Goal: Complete application form: Complete application form

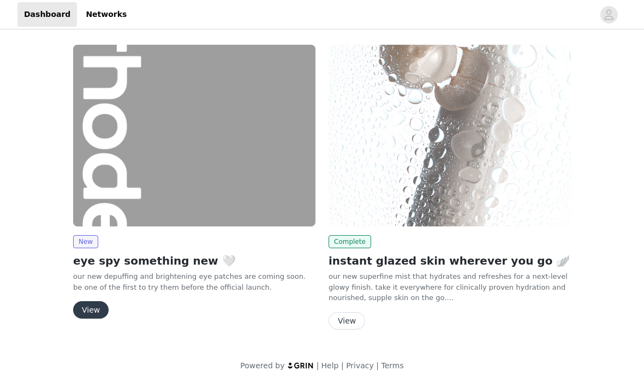
click at [94, 310] on button "View" at bounding box center [90, 309] width 35 height 17
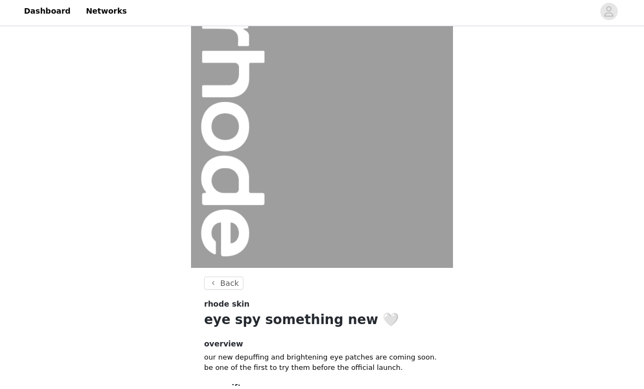
scroll to position [82, 0]
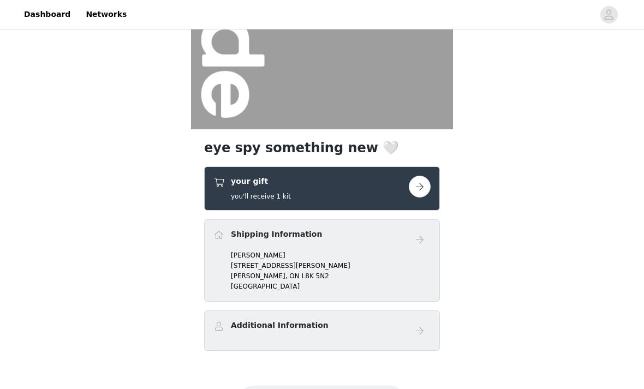
scroll to position [167, 0]
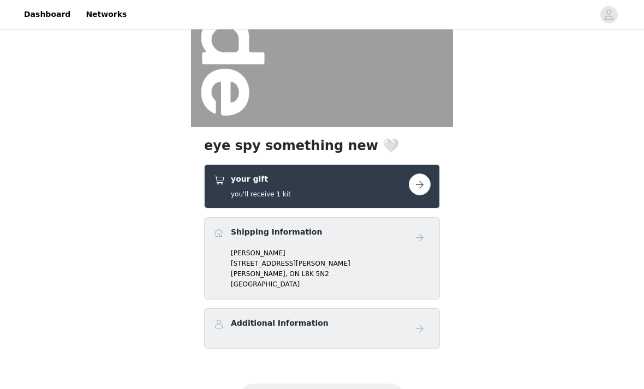
click at [417, 182] on button "button" at bounding box center [420, 184] width 22 height 22
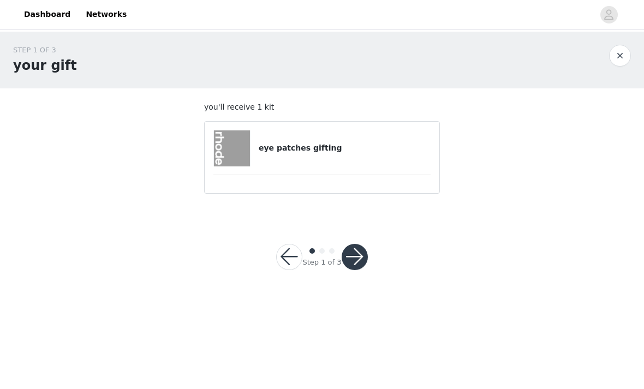
click at [332, 156] on div "eye patches gifting" at bounding box center [321, 148] width 217 height 36
click at [356, 249] on button "button" at bounding box center [355, 257] width 26 height 26
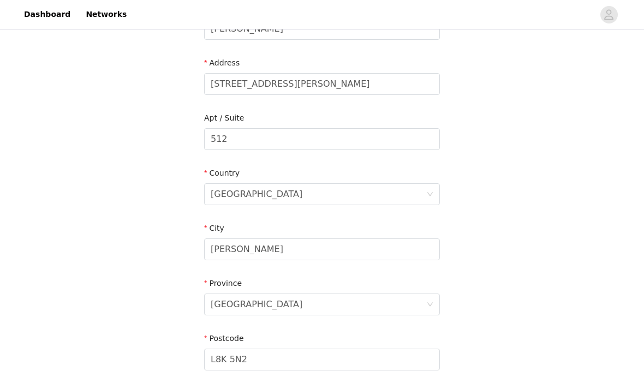
scroll to position [209, 0]
click at [262, 195] on div "[GEOGRAPHIC_DATA]" at bounding box center [319, 194] width 216 height 21
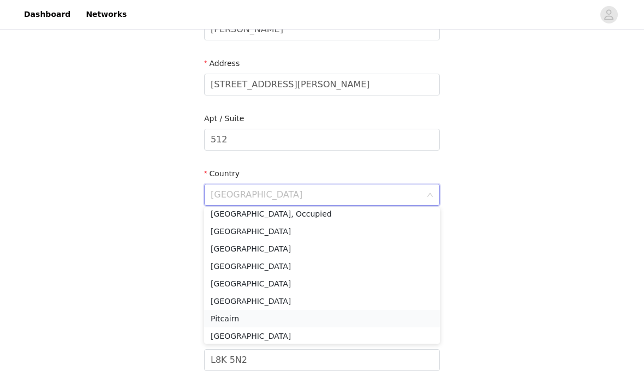
scroll to position [2889, 0]
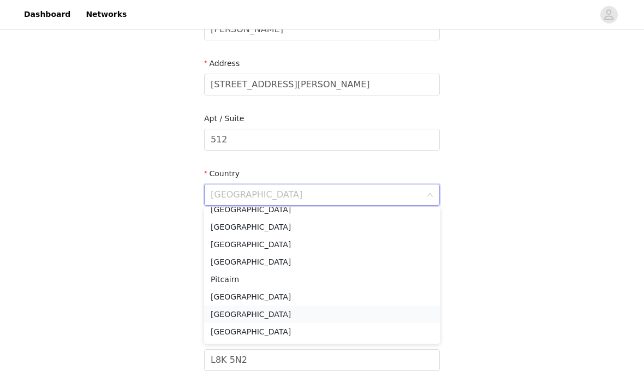
click at [234, 314] on li "[GEOGRAPHIC_DATA]" at bounding box center [322, 314] width 236 height 17
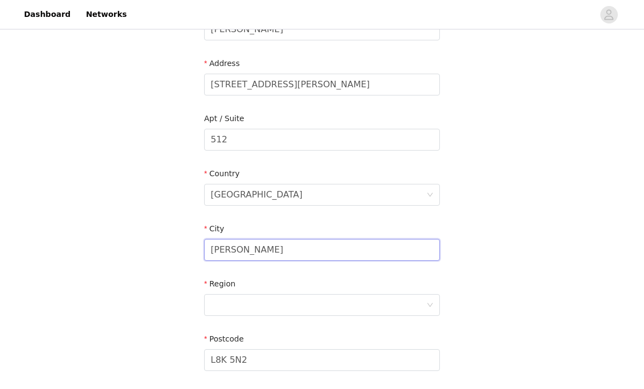
click at [263, 245] on input "[PERSON_NAME]" at bounding box center [322, 250] width 236 height 22
drag, startPoint x: 263, startPoint y: 249, endPoint x: 144, endPoint y: 248, distance: 118.9
click at [144, 248] on div "STEP 2 OF 3 Shipping Information Email [EMAIL_ADDRESS][DOMAIN_NAME] First Name …" at bounding box center [322, 140] width 644 height 634
type input "[GEOGRAPHIC_DATA]"
click at [259, 306] on div at bounding box center [319, 305] width 216 height 21
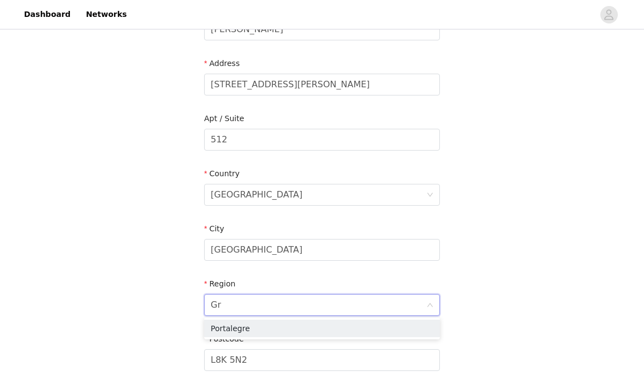
type input "G"
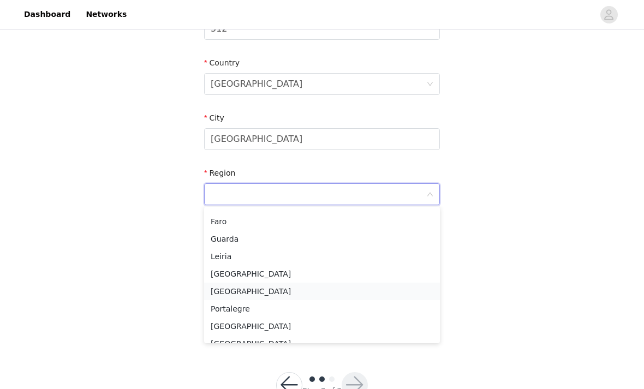
scroll to position [145, 0]
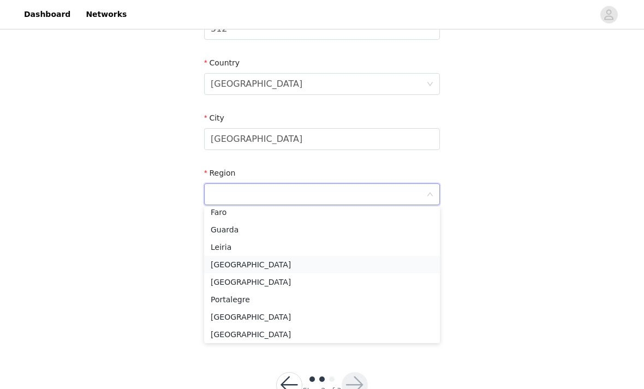
click at [250, 261] on li "[GEOGRAPHIC_DATA]" at bounding box center [322, 264] width 236 height 17
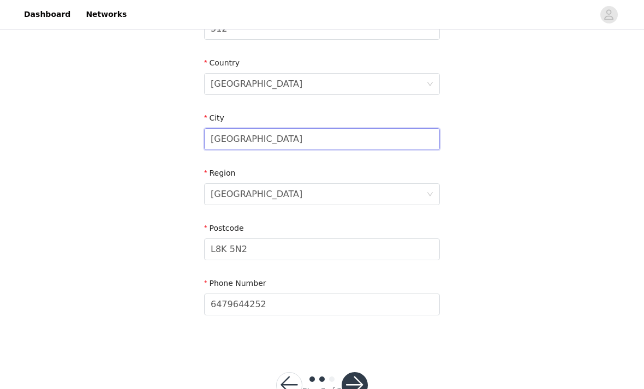
click at [253, 135] on input "[GEOGRAPHIC_DATA]" at bounding box center [322, 139] width 236 height 22
drag, startPoint x: 253, startPoint y: 138, endPoint x: 123, endPoint y: 138, distance: 129.8
click at [123, 138] on div "STEP 2 OF 3 Shipping Information Email [EMAIL_ADDRESS][DOMAIN_NAME] First Name …" at bounding box center [322, 29] width 644 height 634
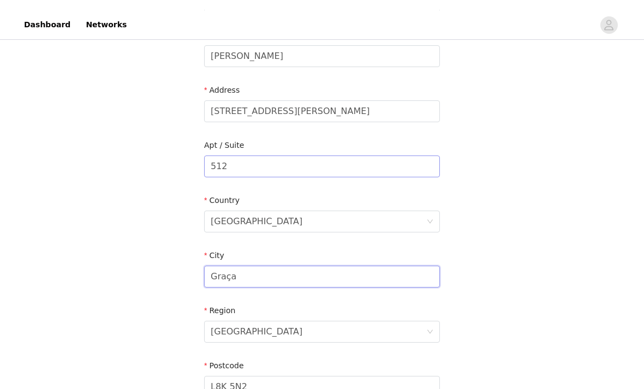
scroll to position [182, 0]
type input "Graça"
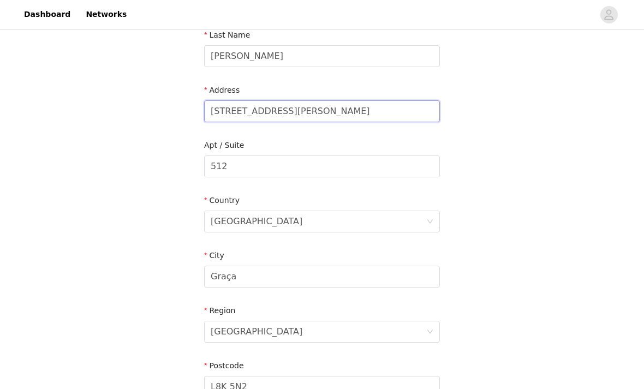
drag, startPoint x: 307, startPoint y: 113, endPoint x: 140, endPoint y: 111, distance: 167.0
click at [140, 111] on div "STEP 2 OF 3 Shipping Information Email [EMAIL_ADDRESS][DOMAIN_NAME] First Name …" at bounding box center [322, 166] width 644 height 634
drag, startPoint x: 288, startPoint y: 113, endPoint x: 192, endPoint y: 110, distance: 96.1
click at [192, 110] on section "Email [EMAIL_ADDRESS][DOMAIN_NAME] First Name [PERSON_NAME] Last Name [PERSON_N…" at bounding box center [322, 194] width 262 height 577
paste input "[GEOGRAPHIC_DATA]"
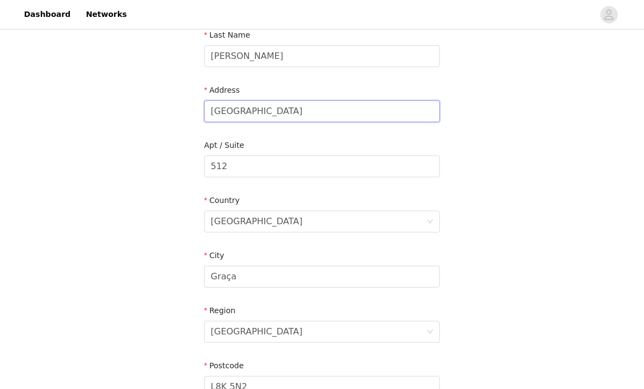
drag, startPoint x: 277, startPoint y: 118, endPoint x: 155, endPoint y: 116, distance: 121.1
click at [155, 118] on div "STEP 2 OF 3 Shipping Information Email [EMAIL_ADDRESS][DOMAIN_NAME] First Name …" at bounding box center [322, 166] width 644 height 634
click at [243, 110] on input "Lisbo" at bounding box center [322, 111] width 236 height 22
paste input "[STREET_ADDRESS]"
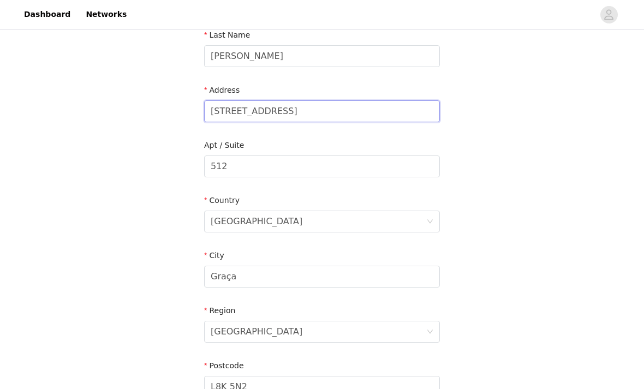
click at [327, 109] on input "[STREET_ADDRESS]" at bounding box center [322, 111] width 236 height 22
type input "[STREET_ADDRESS]"
click at [253, 165] on input "512" at bounding box center [322, 166] width 236 height 22
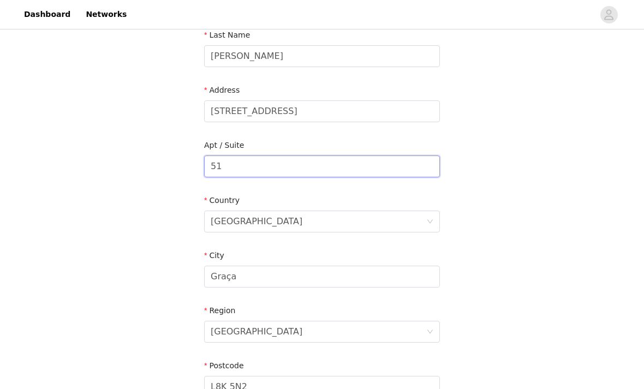
type input "5"
type input "1A"
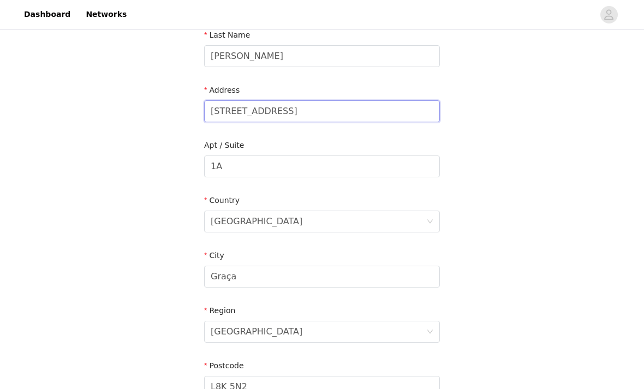
drag, startPoint x: 420, startPoint y: 111, endPoint x: 477, endPoint y: 110, distance: 57.3
click at [479, 110] on div "STEP 2 OF 3 Shipping Information Email [EMAIL_ADDRESS][DOMAIN_NAME] First Name …" at bounding box center [322, 166] width 644 height 634
click at [424, 110] on input "[STREET_ADDRESS]" at bounding box center [322, 111] width 236 height 22
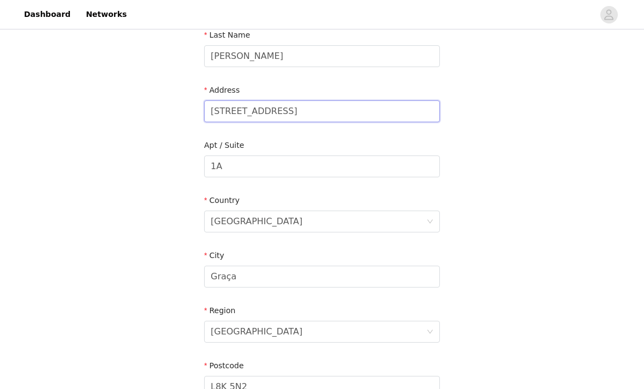
click at [424, 111] on input "[STREET_ADDRESS]" at bounding box center [322, 111] width 236 height 22
drag, startPoint x: 424, startPoint y: 111, endPoint x: 378, endPoint y: 111, distance: 46.9
click at [378, 111] on input "[STREET_ADDRESS]" at bounding box center [322, 111] width 236 height 22
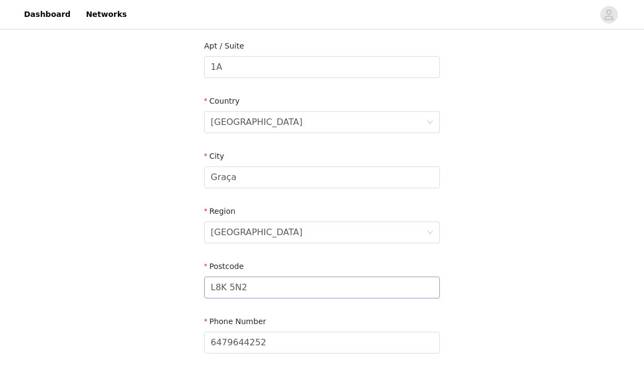
type input "[STREET_ADDRESS],"
click at [245, 288] on input "L8K 5N2" at bounding box center [322, 288] width 236 height 22
drag, startPoint x: 237, startPoint y: 287, endPoint x: 175, endPoint y: 286, distance: 62.2
click at [175, 286] on div "STEP 2 OF 3 Shipping Information Email [EMAIL_ADDRESS][DOMAIN_NAME] First Name …" at bounding box center [322, 67] width 644 height 634
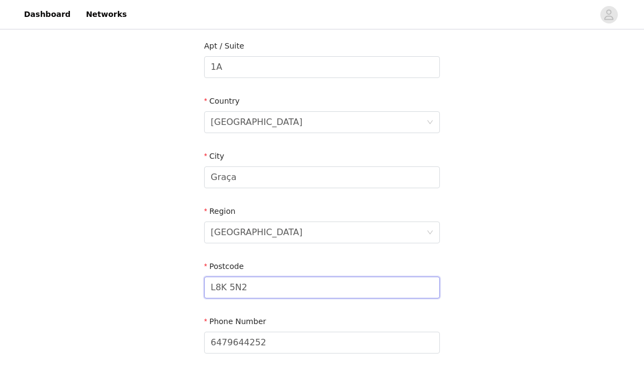
paste input "1170-054"
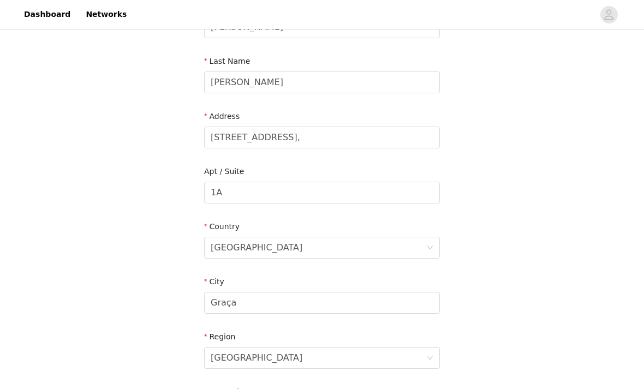
scroll to position [155, 0]
type input "1170-054"
click at [392, 141] on input "[STREET_ADDRESS]," at bounding box center [322, 139] width 236 height 22
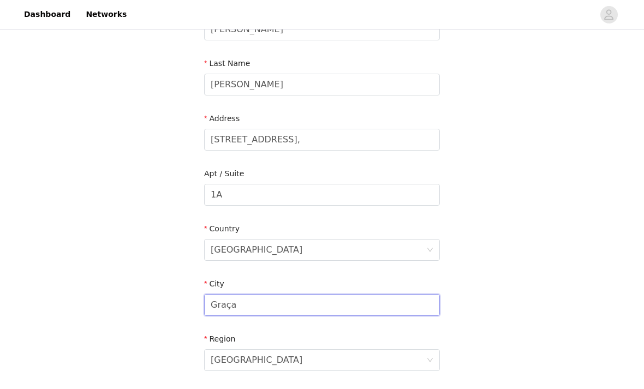
click at [342, 304] on input "Graça" at bounding box center [322, 305] width 236 height 22
type input "G"
type input "Graça - [GEOGRAPHIC_DATA]"
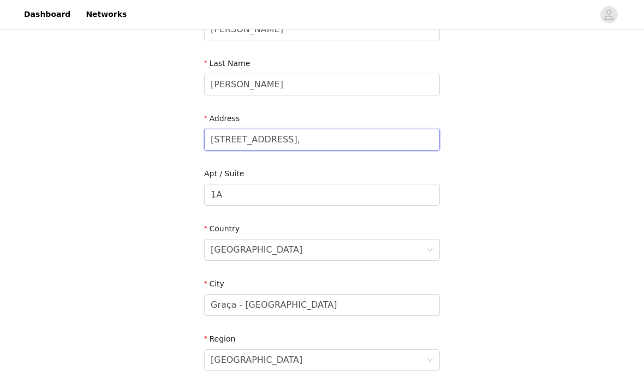
click at [402, 140] on input "[STREET_ADDRESS]," at bounding box center [322, 140] width 236 height 22
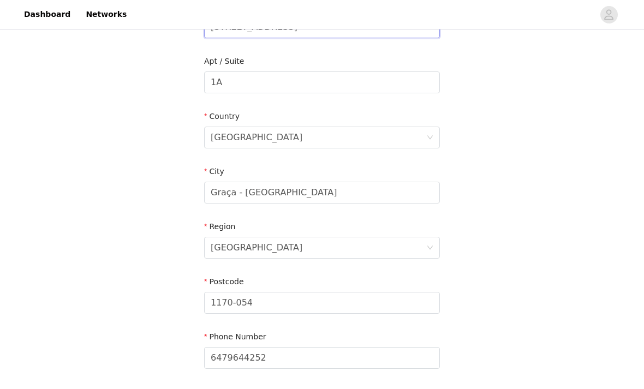
scroll to position [320, 0]
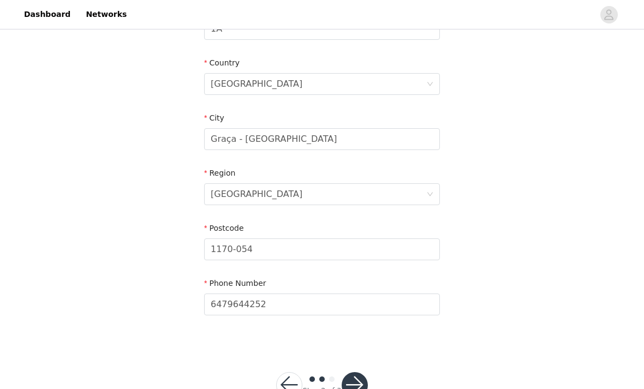
type input "[STREET_ADDRESS]"
click at [355, 380] on button "button" at bounding box center [355, 385] width 26 height 26
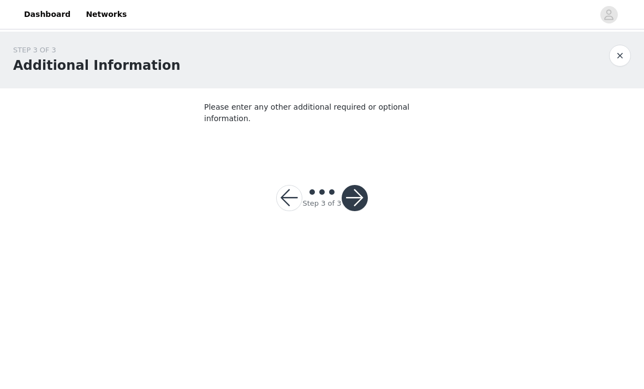
click at [354, 188] on button "button" at bounding box center [355, 198] width 26 height 26
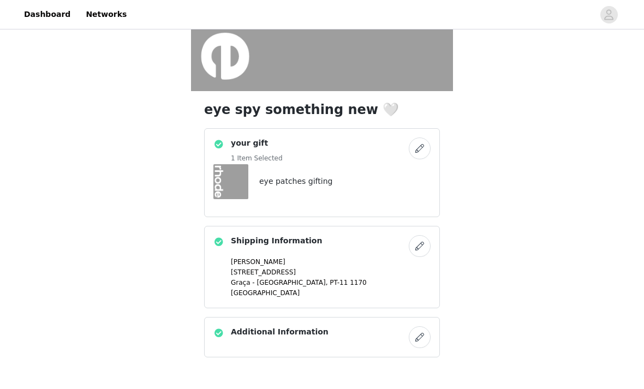
scroll to position [229, 0]
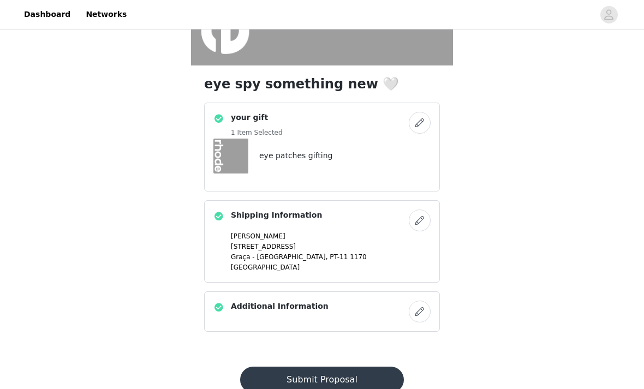
click at [316, 376] on button "Submit Proposal" at bounding box center [321, 380] width 163 height 26
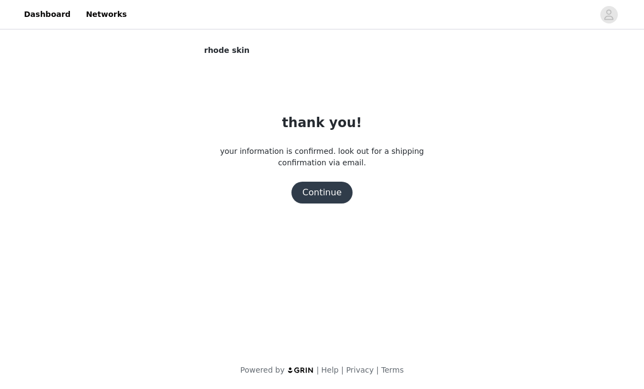
scroll to position [0, 0]
